Goal: Information Seeking & Learning: Find specific fact

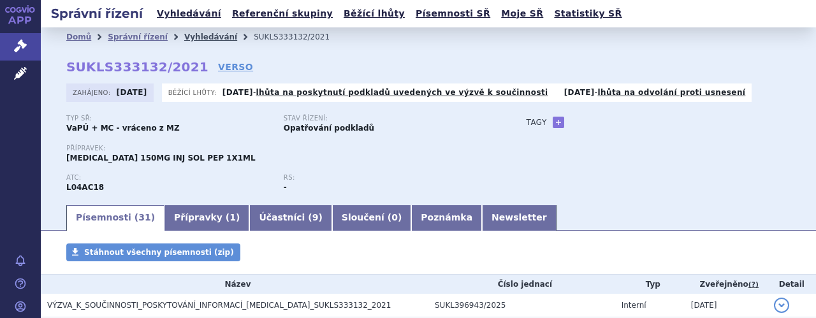
click at [187, 36] on link "Vyhledávání" at bounding box center [210, 37] width 53 height 9
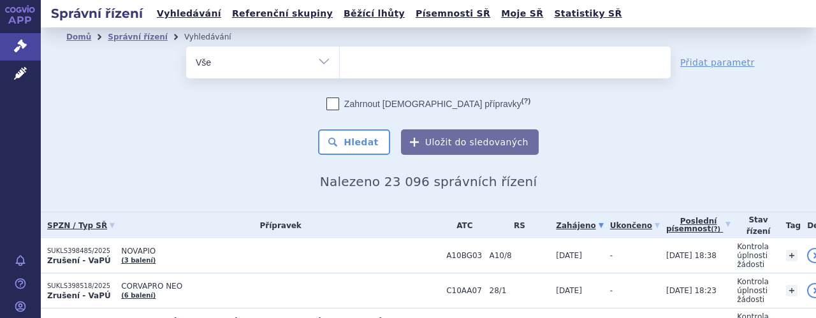
click at [411, 66] on ul at bounding box center [505, 60] width 331 height 27
click at [340, 66] on select at bounding box center [339, 62] width 1 height 32
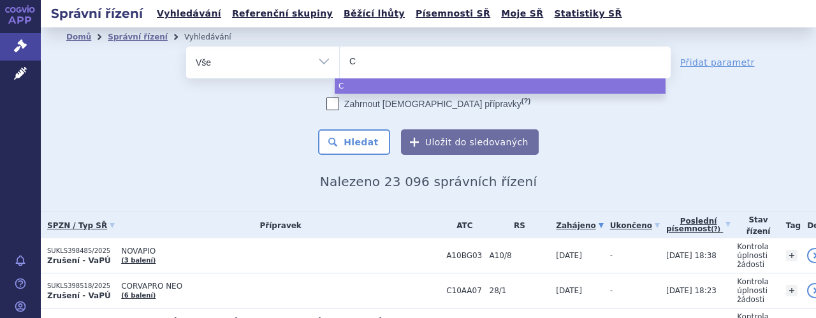
type input "Co"
type input "Col"
type input "Colu"
type input "Colum"
type input "Columv"
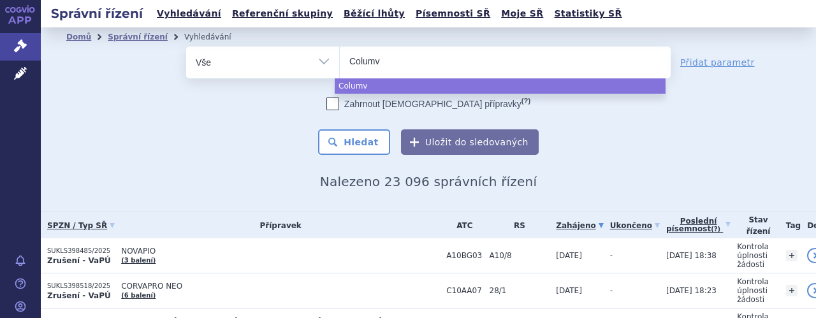
type input "Columvi"
select select "Columvi"
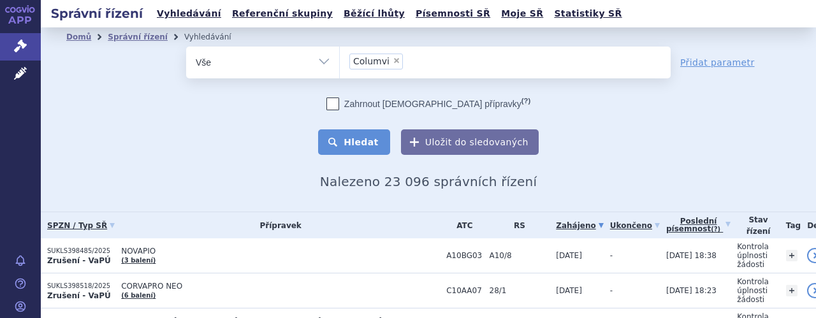
click at [369, 140] on button "Hledat" at bounding box center [354, 141] width 72 height 25
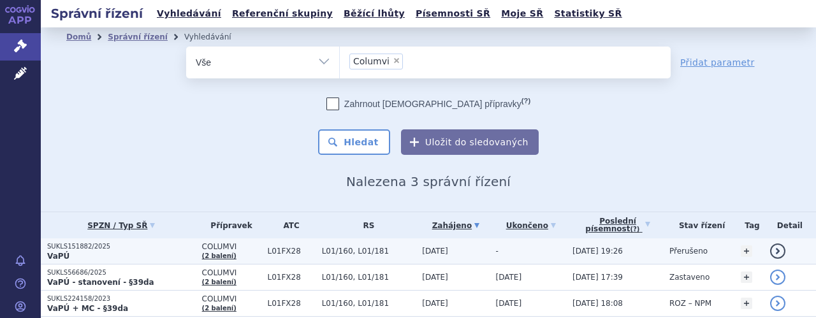
click at [243, 251] on span "COLUMVI" at bounding box center [231, 246] width 59 height 9
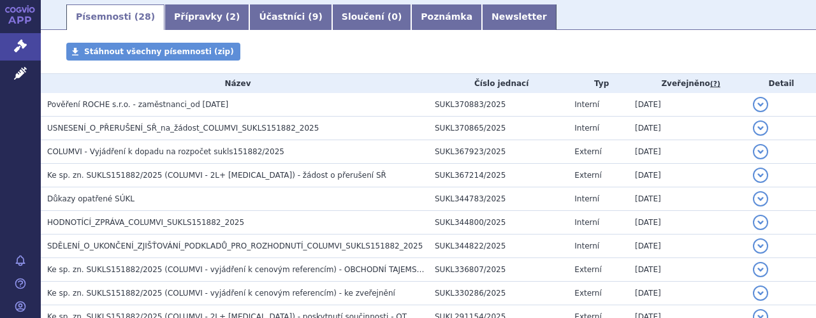
scroll to position [238, 0]
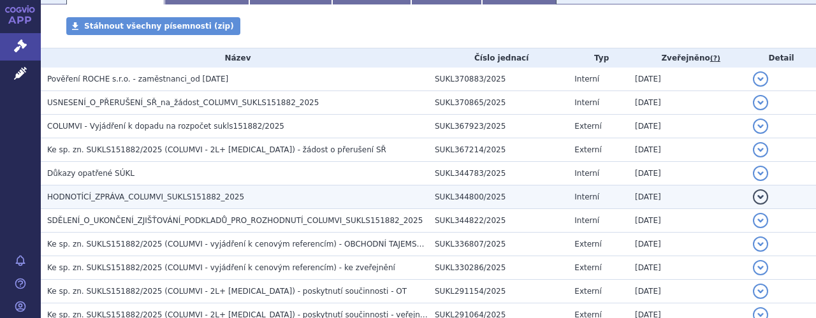
click at [156, 198] on span "HODNOTÍCÍ_ZPRÁVA_COLUMVI_SUKLS151882_2025" at bounding box center [145, 197] width 197 height 9
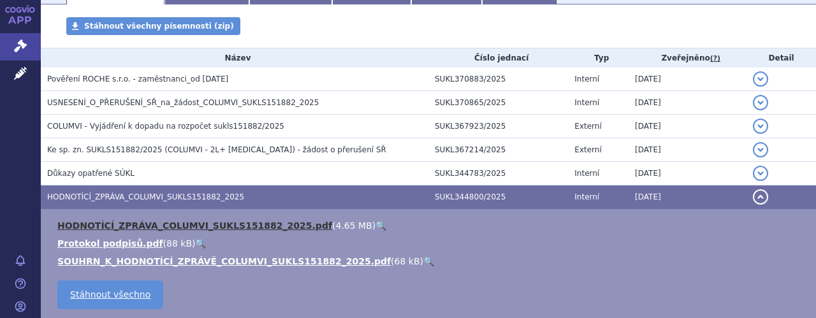
click at [196, 226] on link "HODNOTÍCÍ_ZPRÁVA_COLUMVI_SUKLS151882_2025.pdf" at bounding box center [194, 226] width 275 height 10
